Goal: Book appointment/travel/reservation

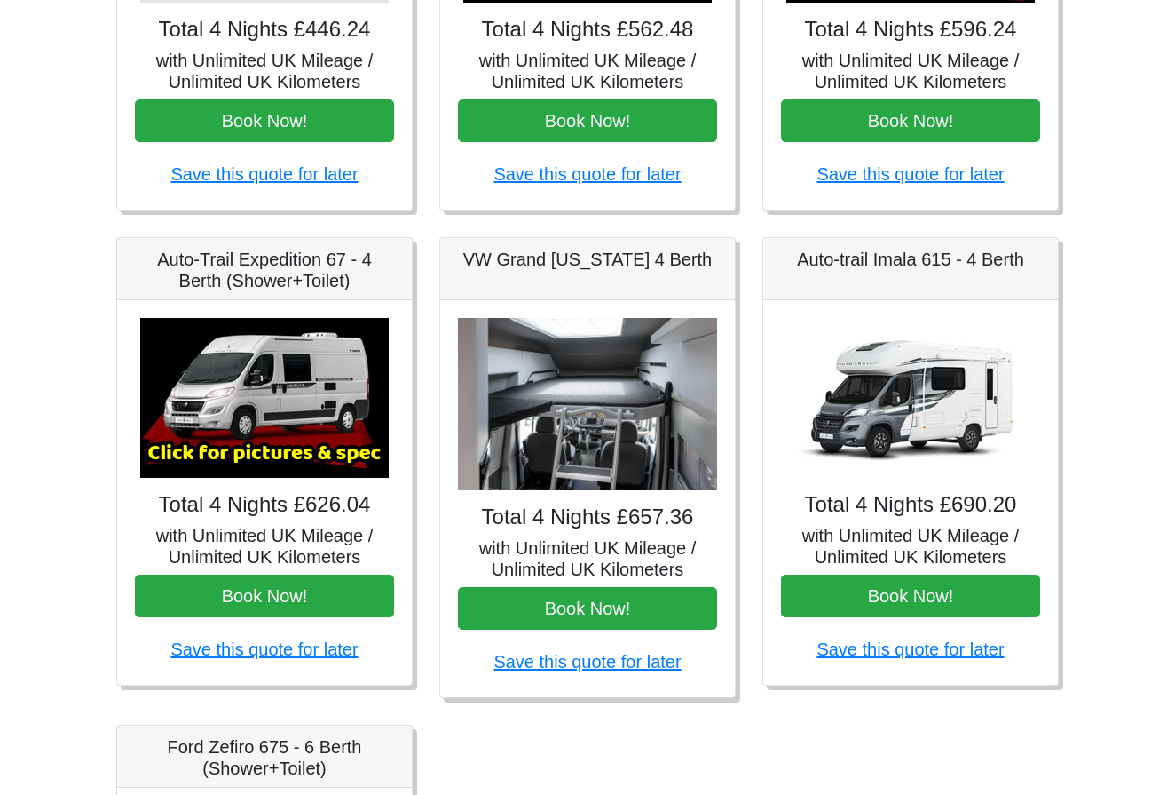
scroll to position [447, 0]
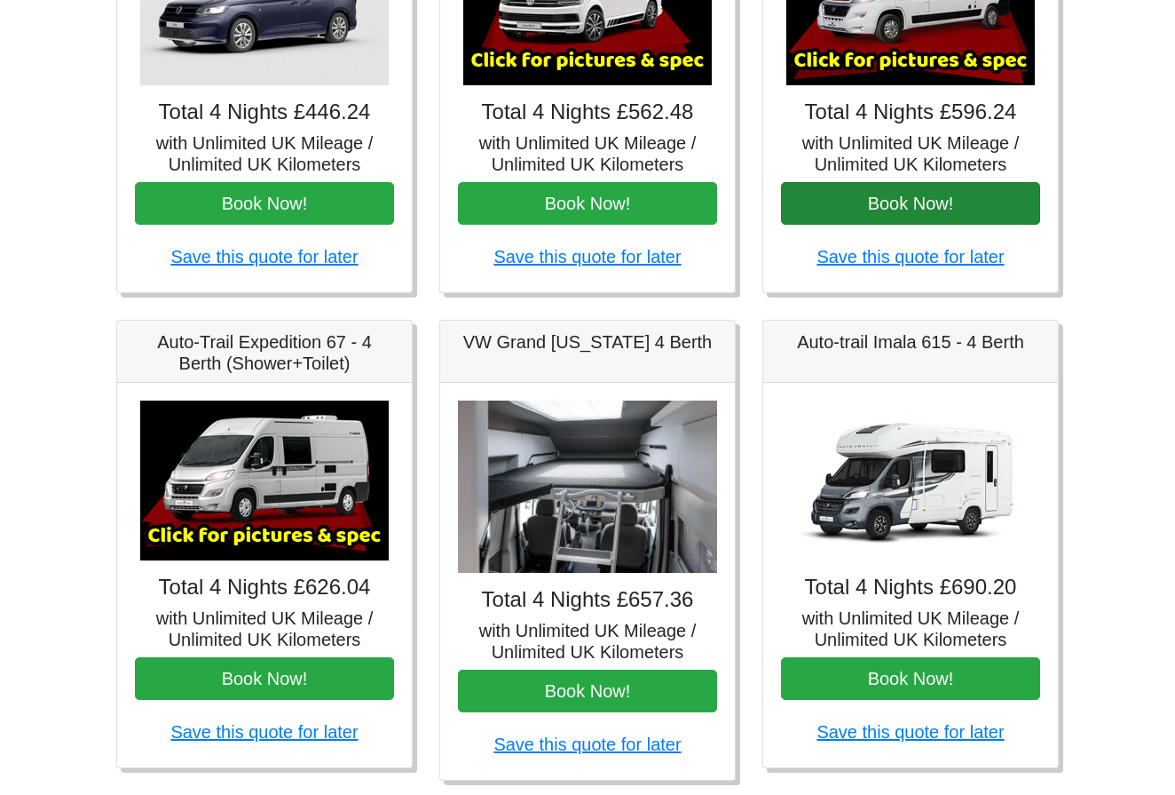
click at [906, 216] on button "Book Now!" at bounding box center [910, 203] width 259 height 43
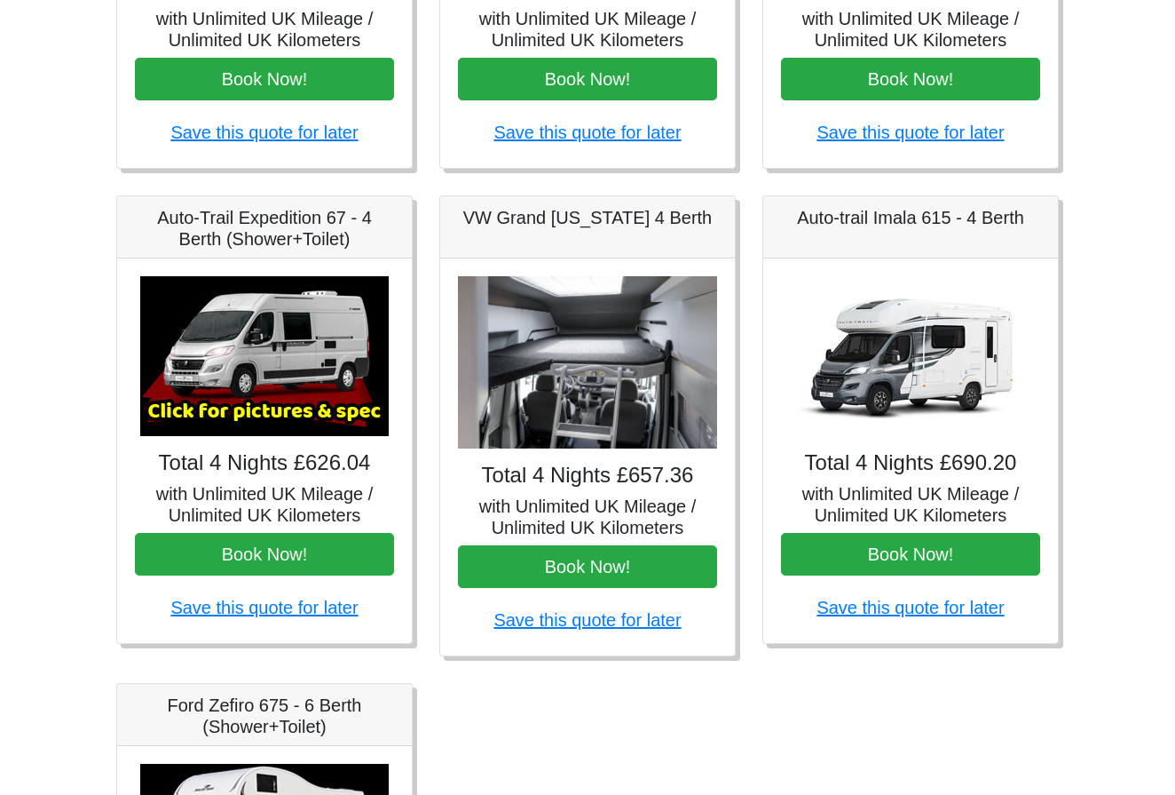
scroll to position [574, 0]
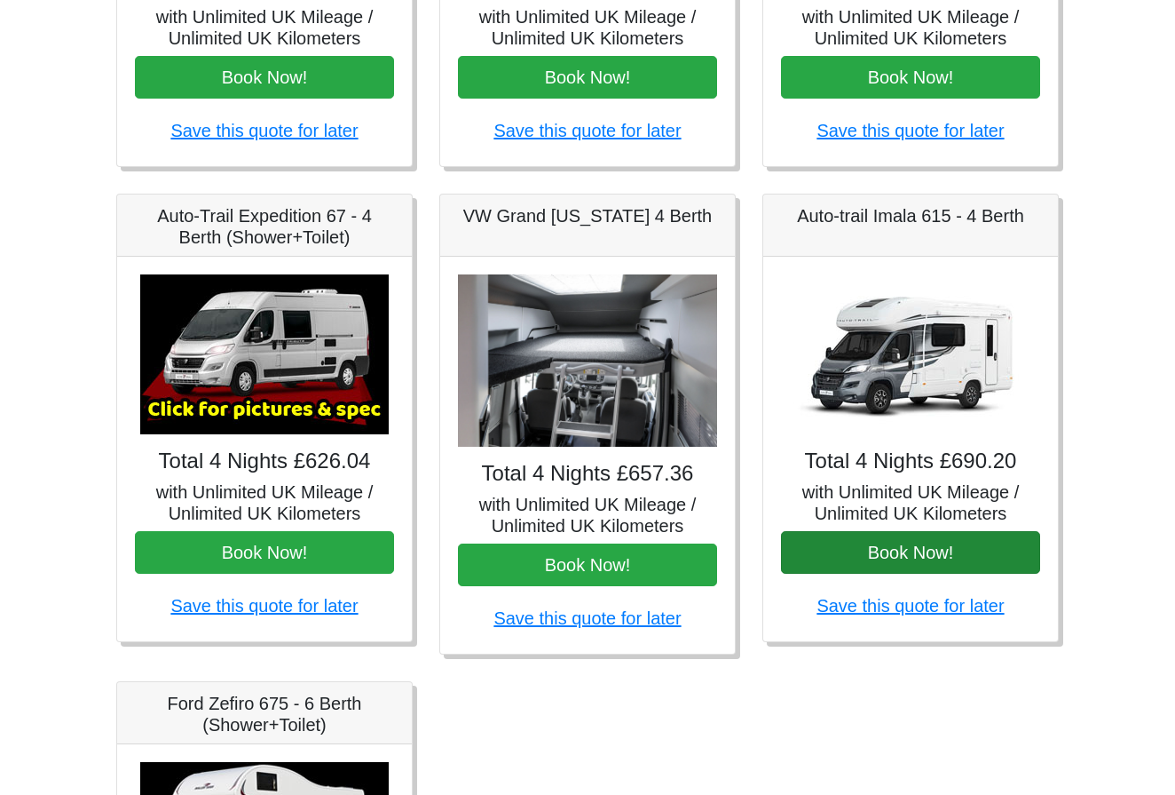
click at [921, 548] on button "Book Now!" at bounding box center [910, 552] width 259 height 43
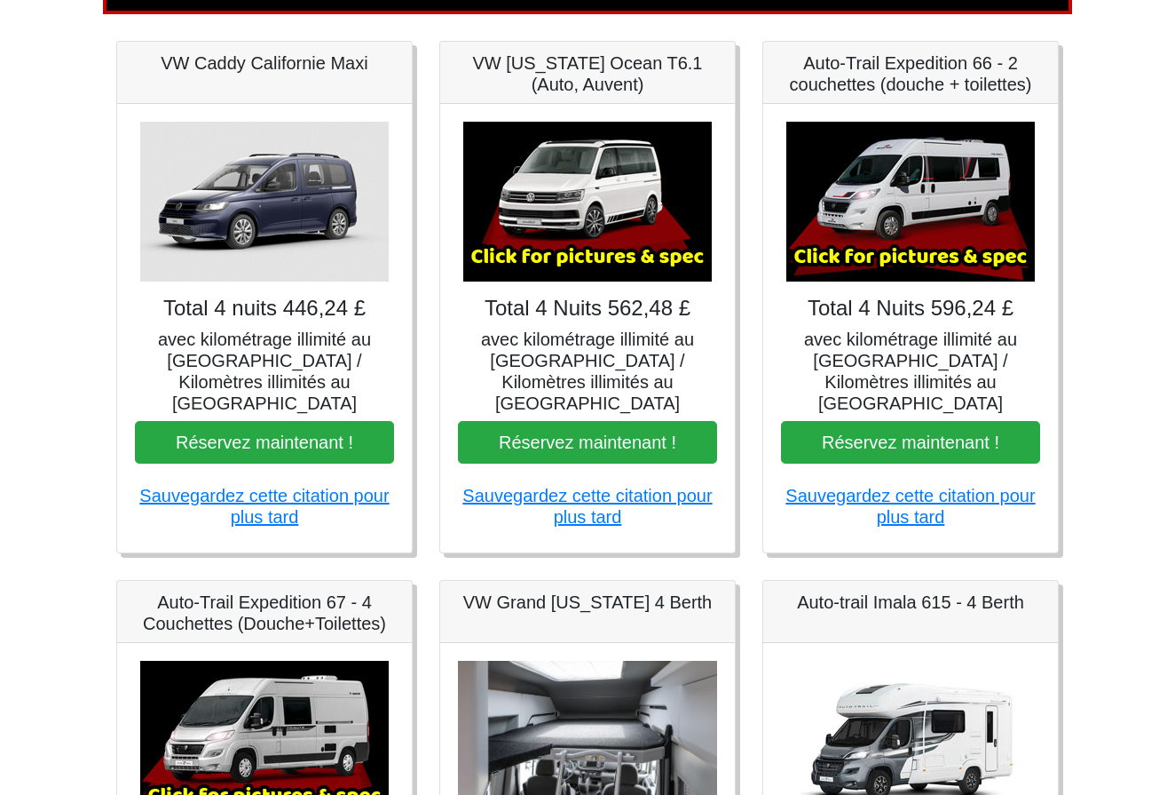
scroll to position [210, 0]
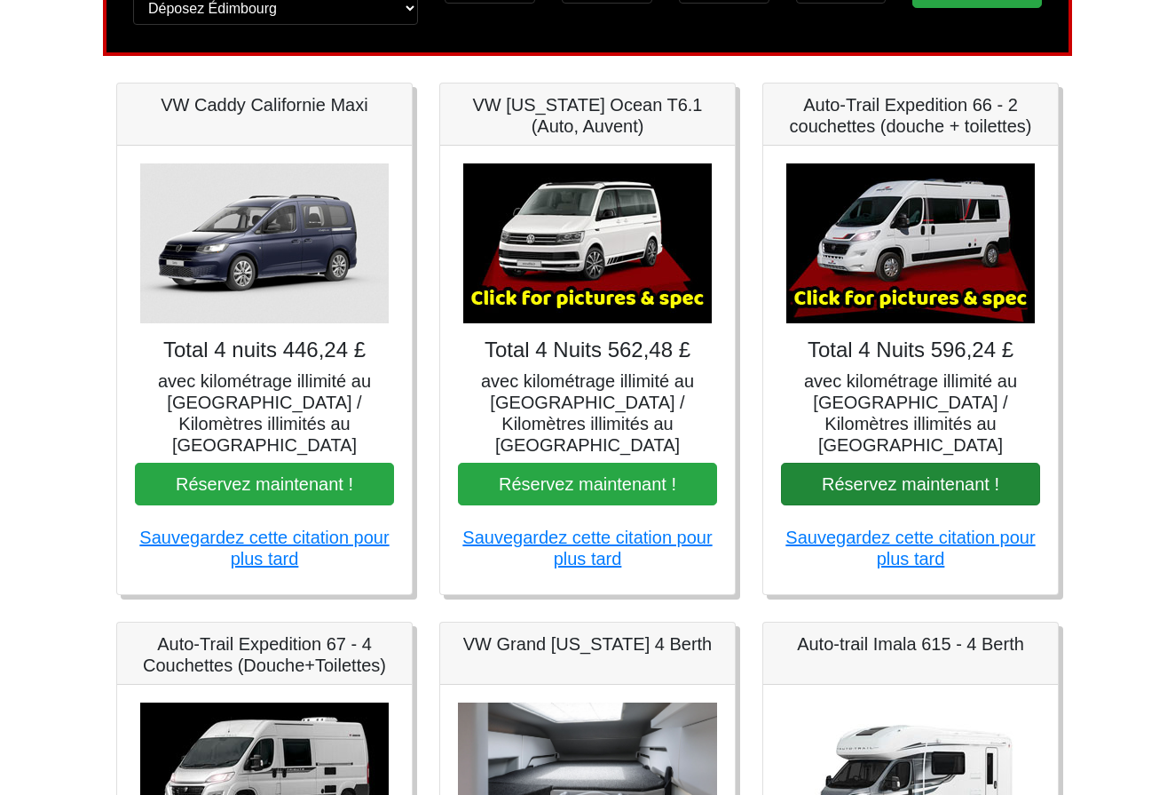
click at [839, 463] on button "Réservez maintenant !" at bounding box center [910, 484] width 259 height 43
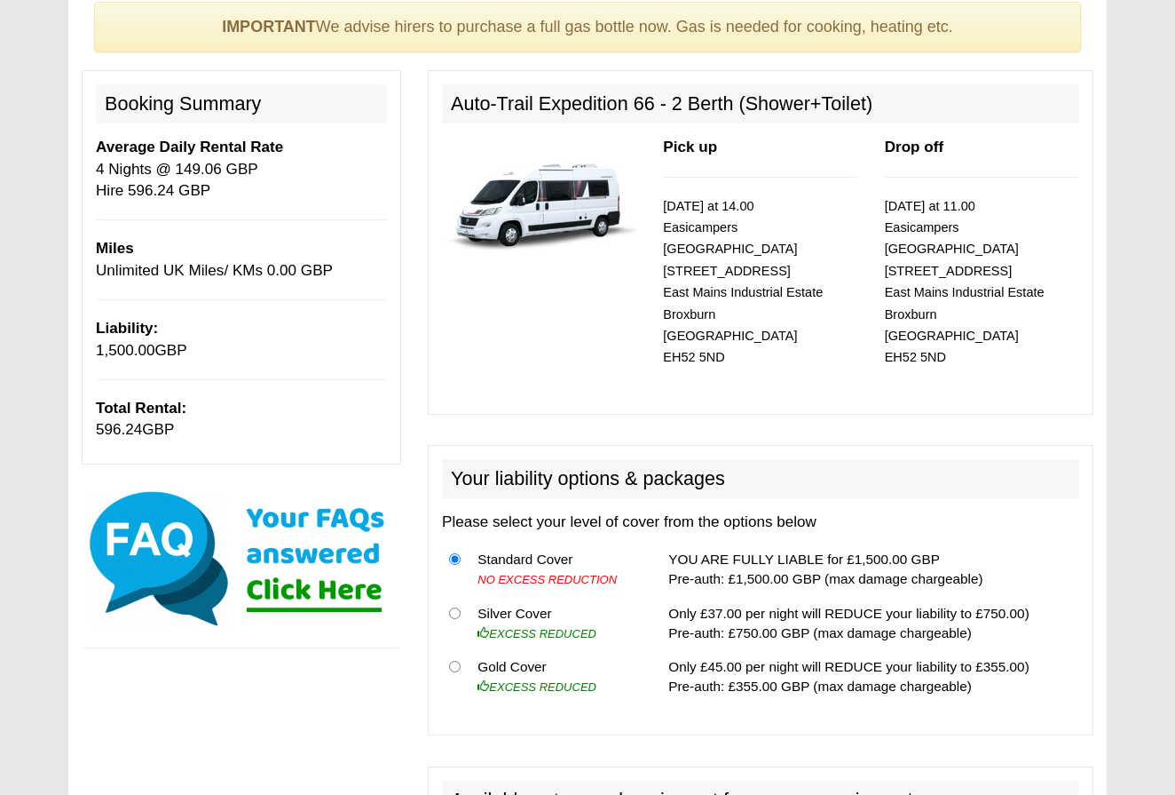
scroll to position [152, 0]
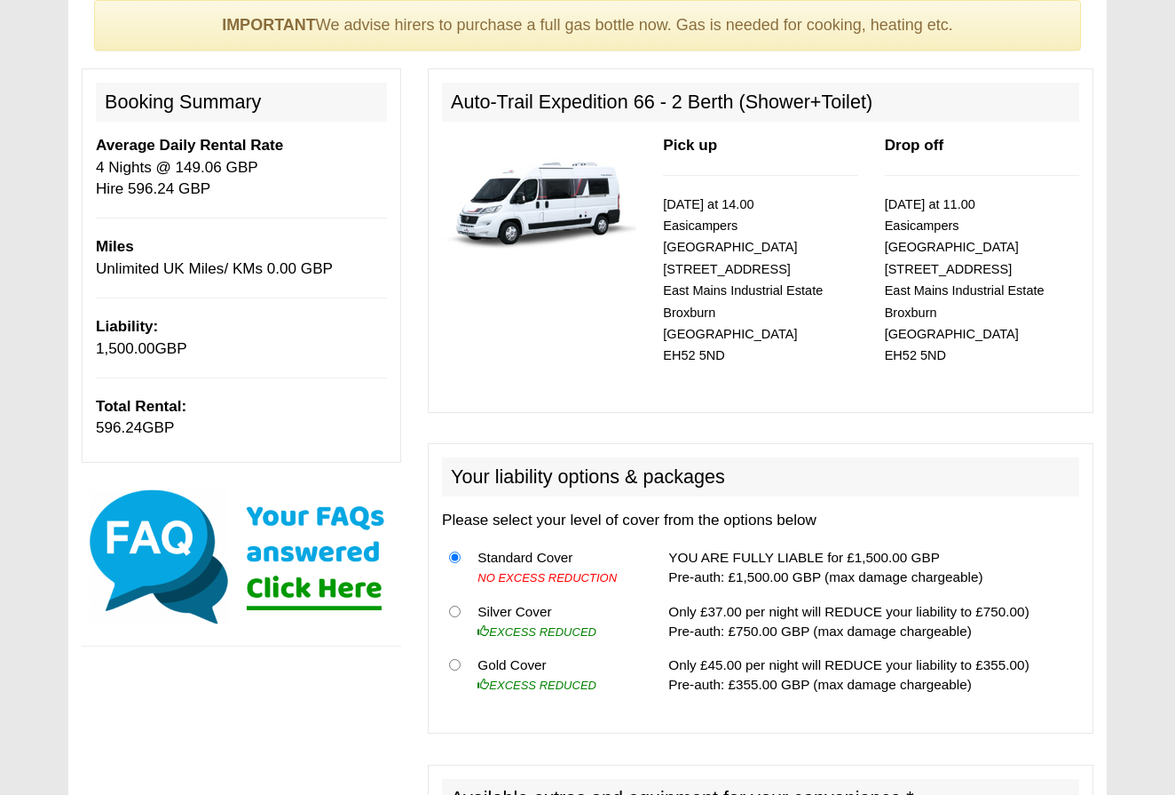
click at [457, 659] on input "radio" at bounding box center [455, 665] width 12 height 12
radio input "true"
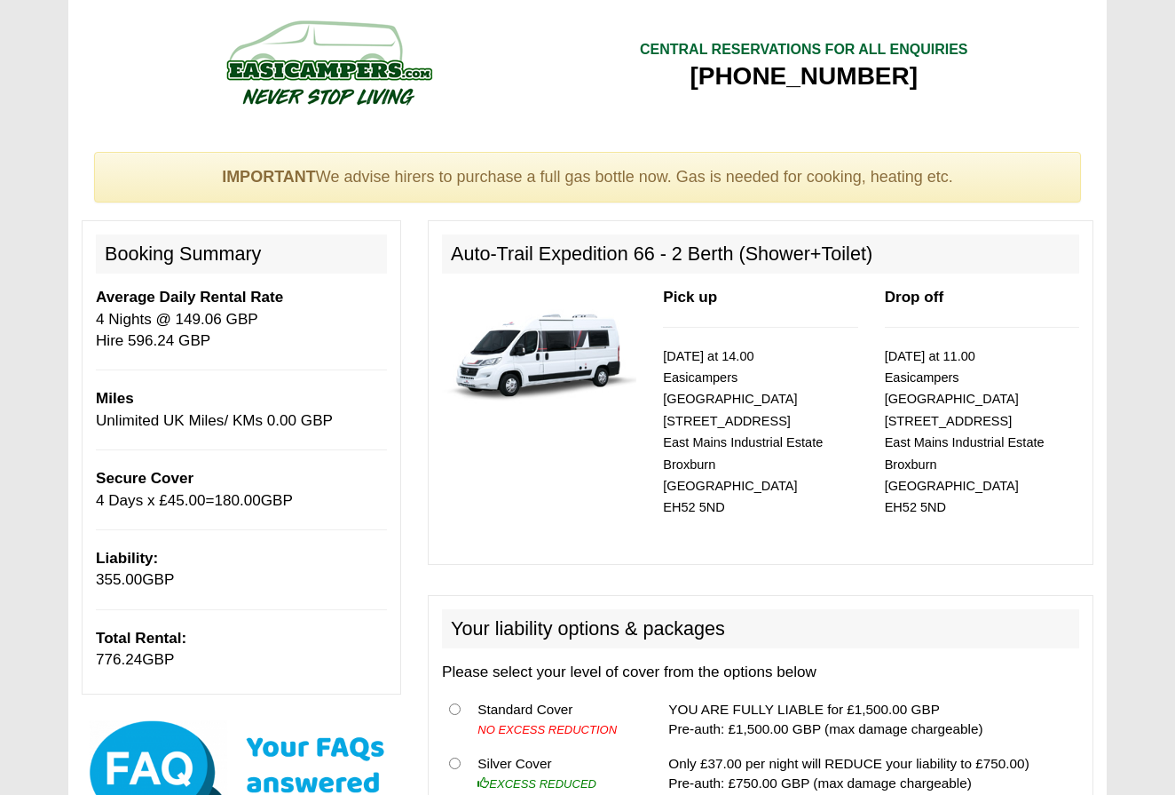
scroll to position [0, 0]
click at [542, 343] on img at bounding box center [539, 349] width 194 height 125
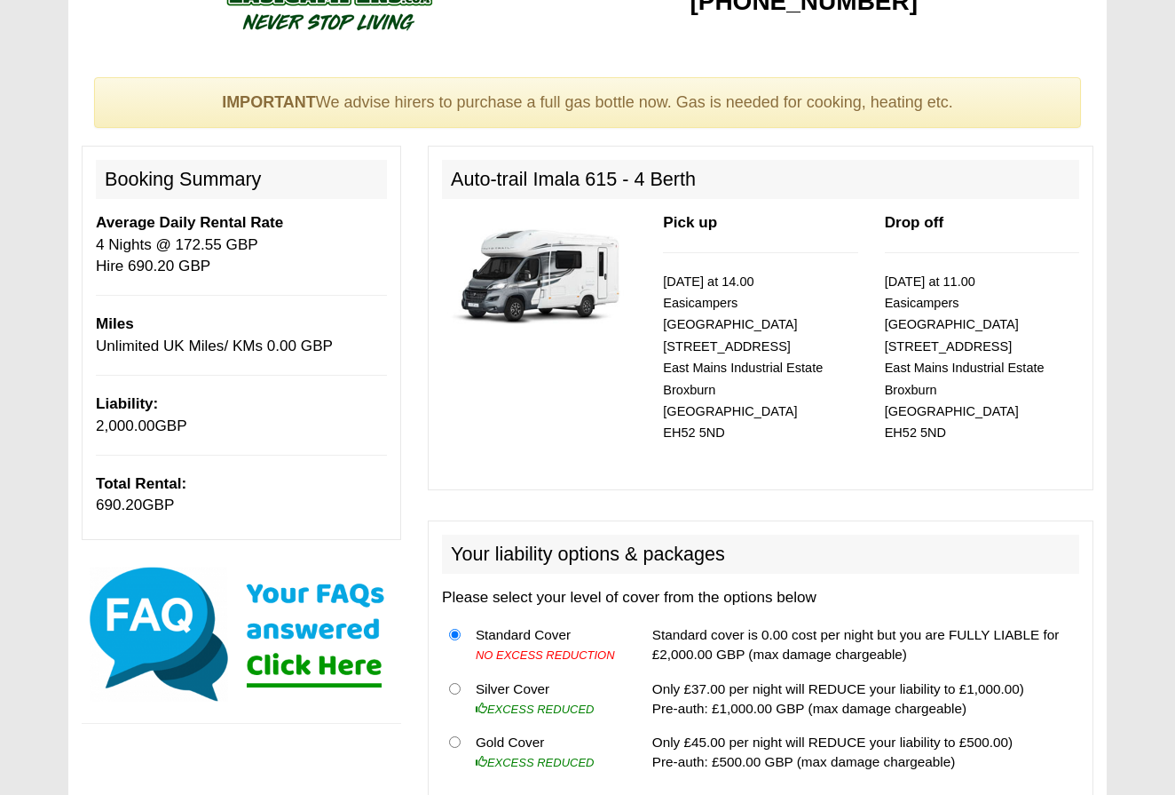
scroll to position [78, 0]
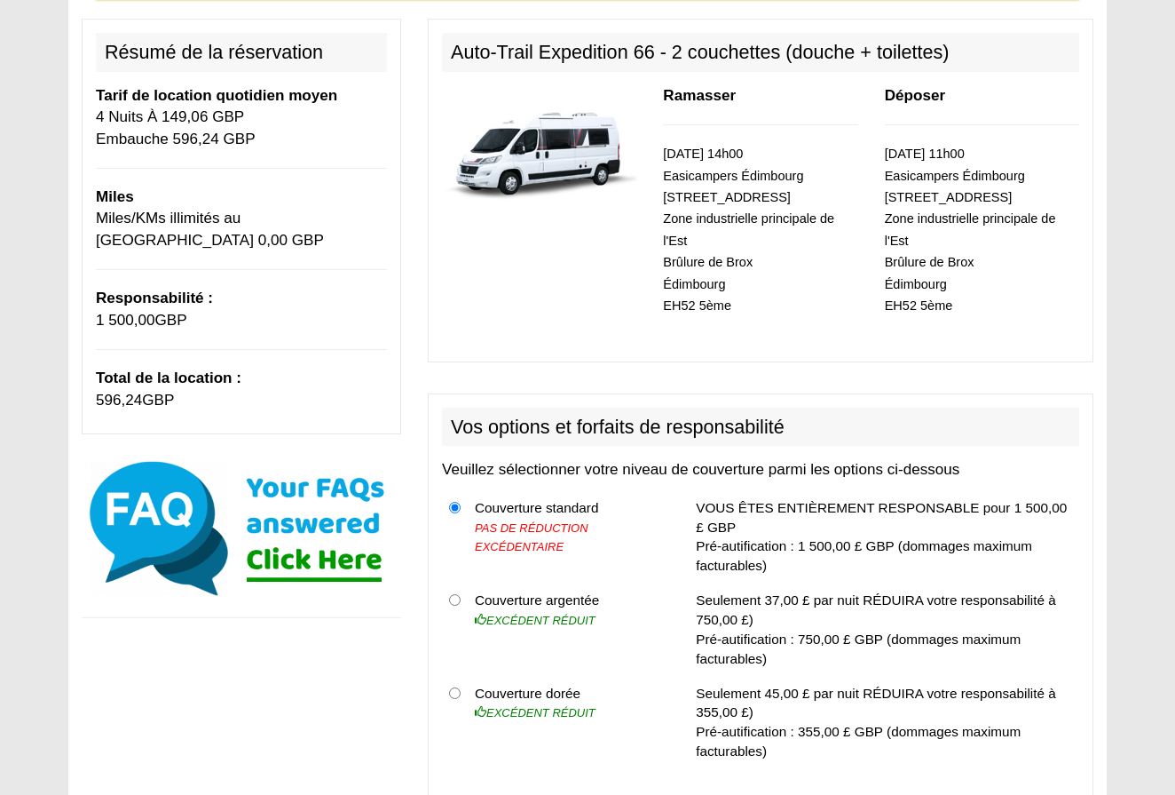
scroll to position [226, 0]
click at [457, 686] on input "radio" at bounding box center [455, 692] width 12 height 12
radio input "true"
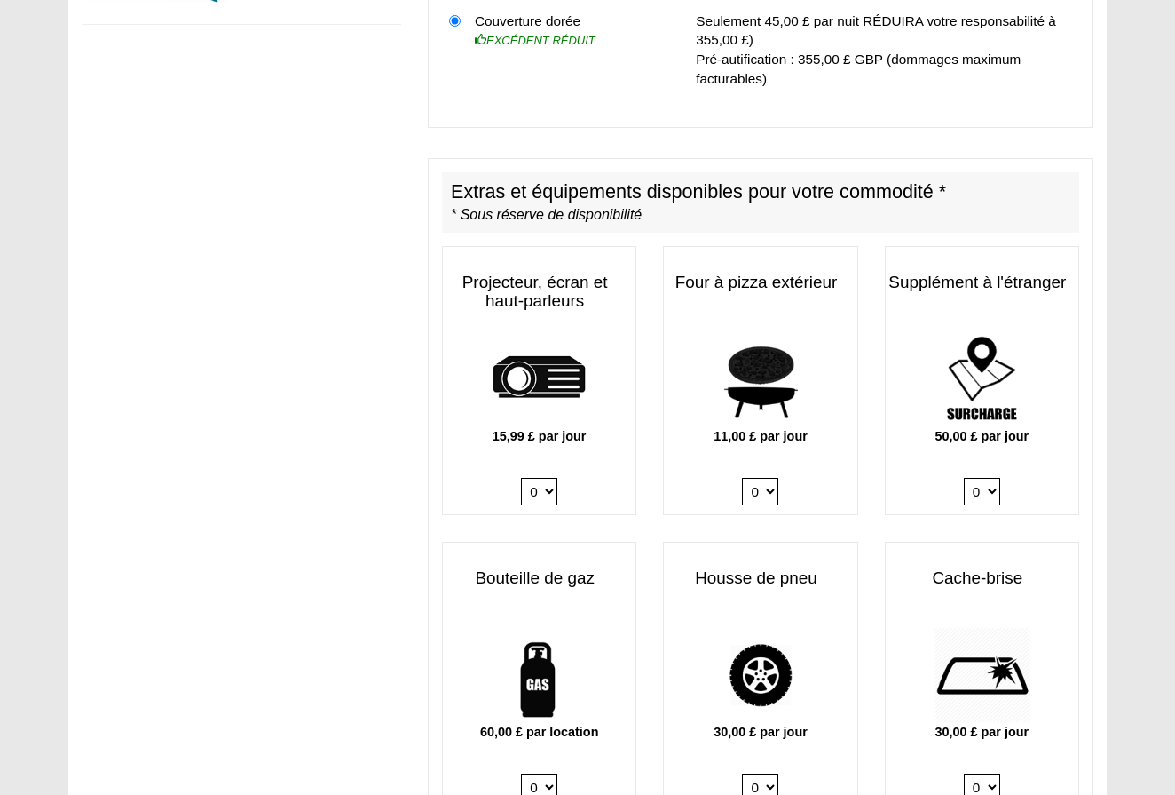
scroll to position [939, 0]
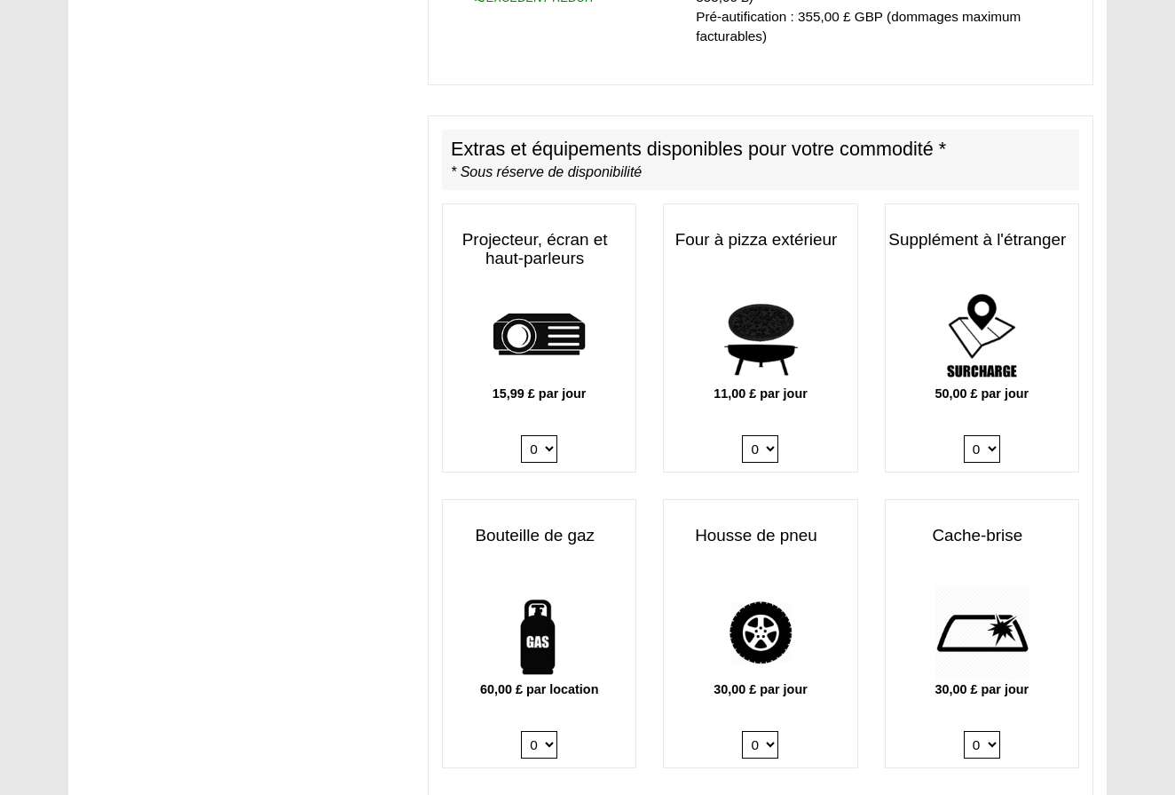
click at [548, 685] on div "60,00 £ par location 0 1" at bounding box center [539, 675] width 193 height 183
select select "Gas Bottle x QTY 1 @ 60.00 GBP per hire."
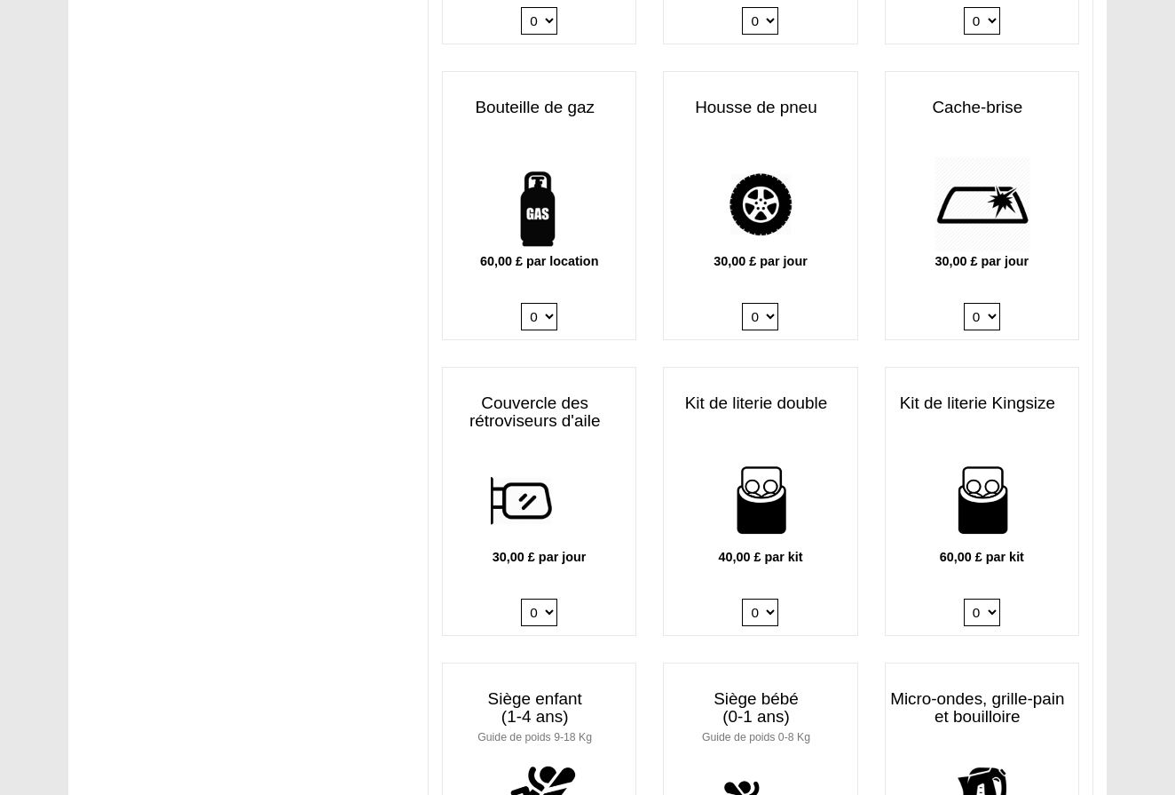
scroll to position [1369, 0]
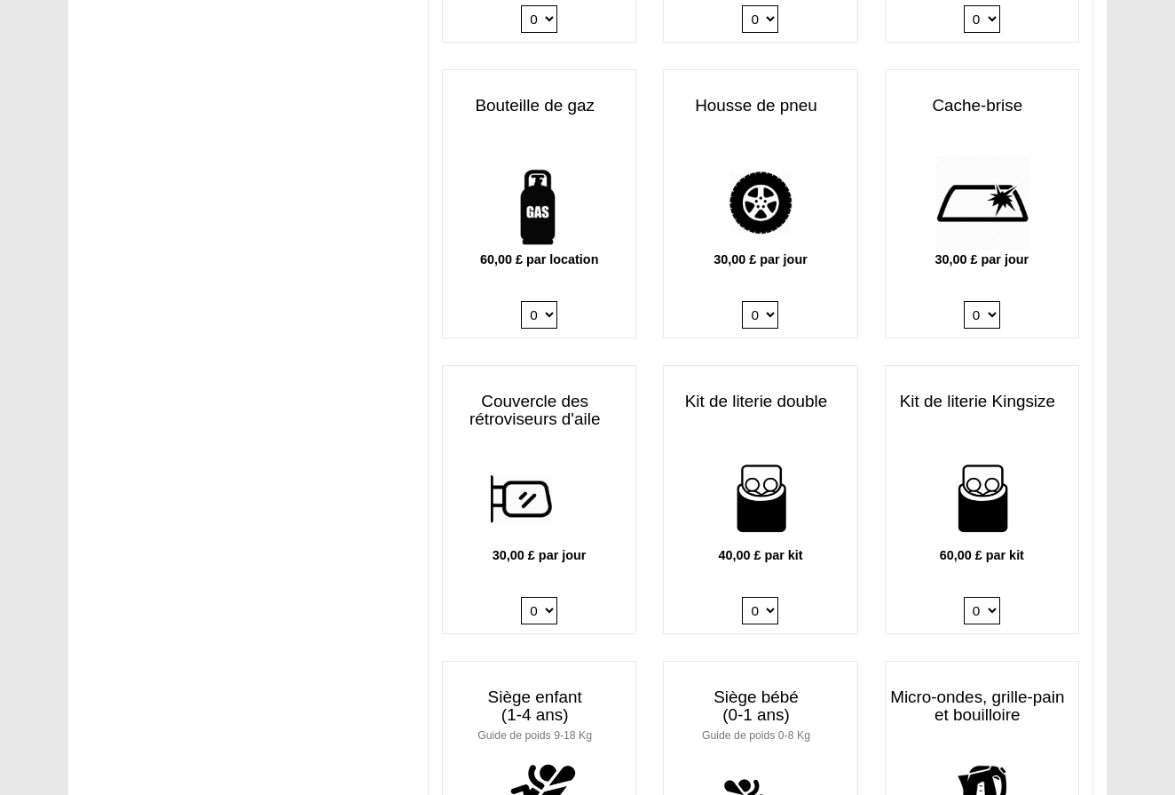
select select "Kingsize Bedding Kit x QTY 1 @ 60.00 GBP per kit."
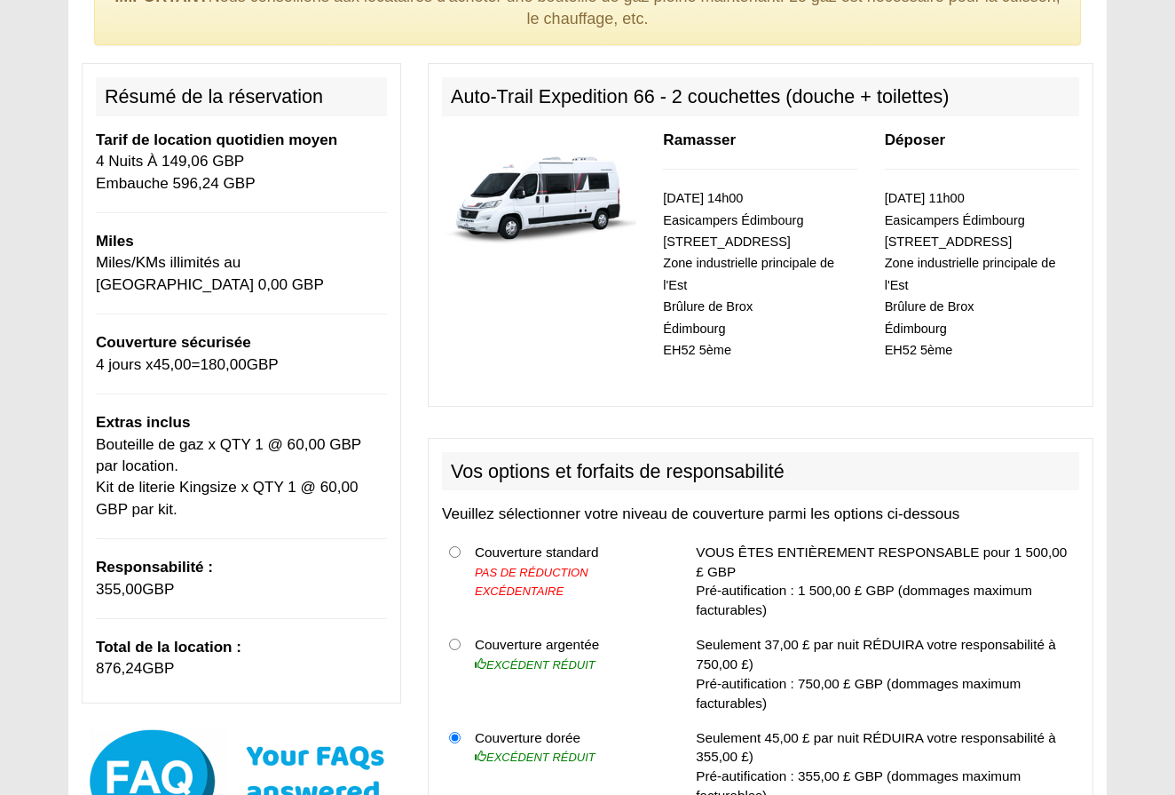
scroll to position [273, 0]
